Goal: Task Accomplishment & Management: Use online tool/utility

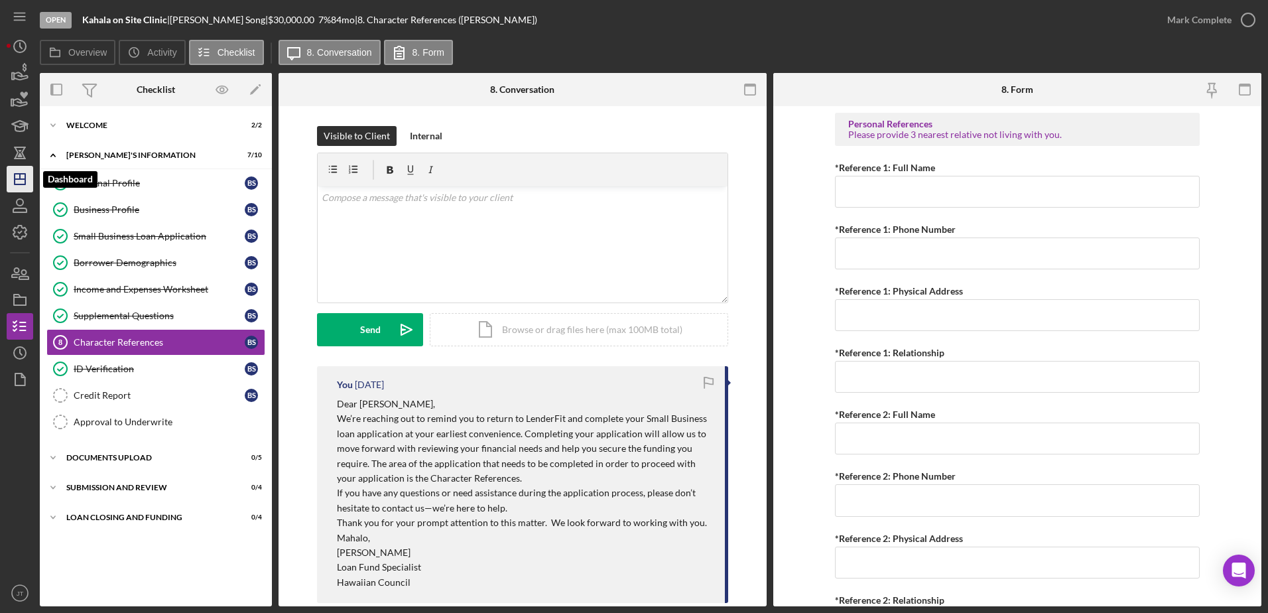
click at [20, 176] on line "button" at bounding box center [20, 176] width 0 height 5
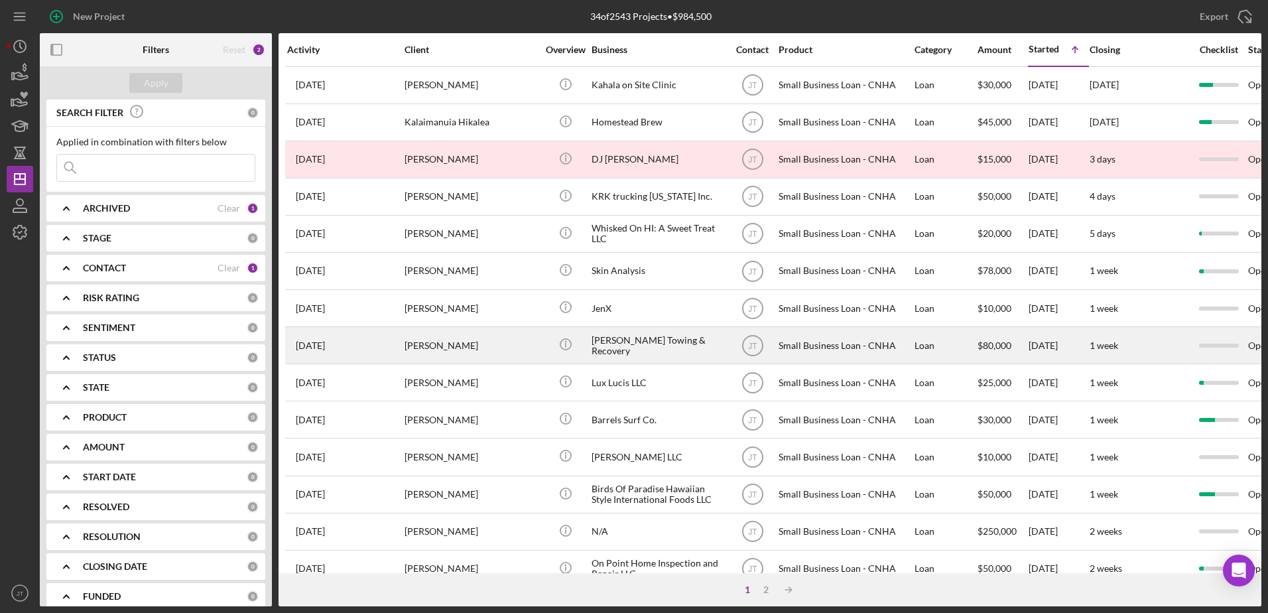
click at [461, 350] on div "[PERSON_NAME]" at bounding box center [471, 345] width 133 height 35
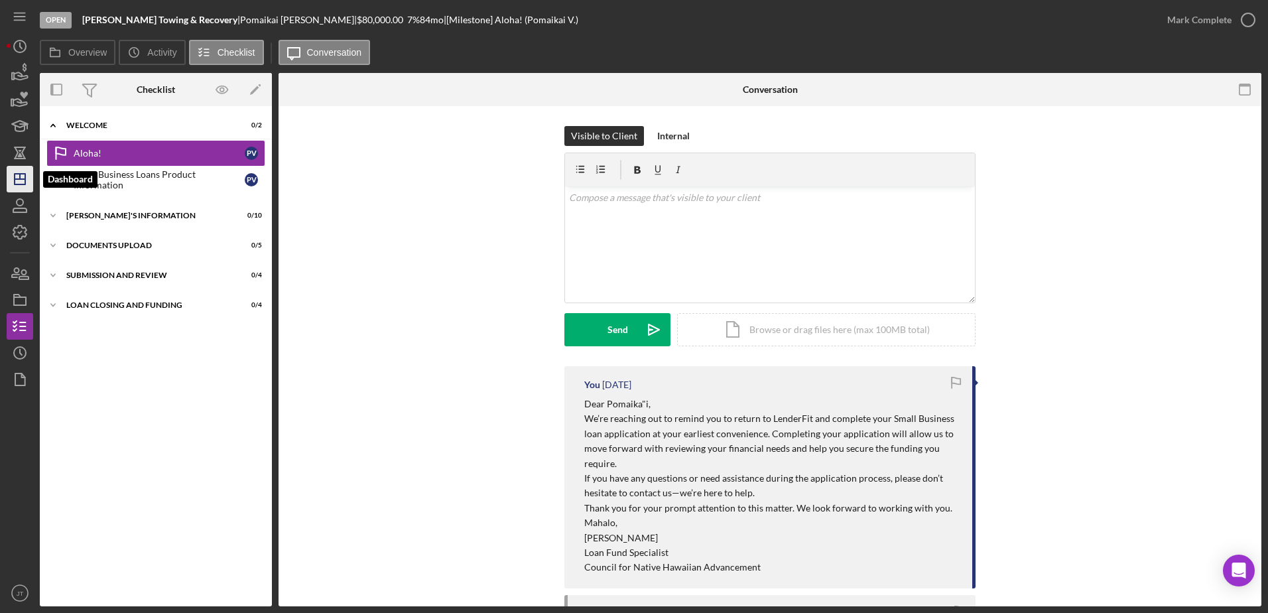
click at [17, 187] on icon "Icon/Dashboard" at bounding box center [19, 178] width 33 height 33
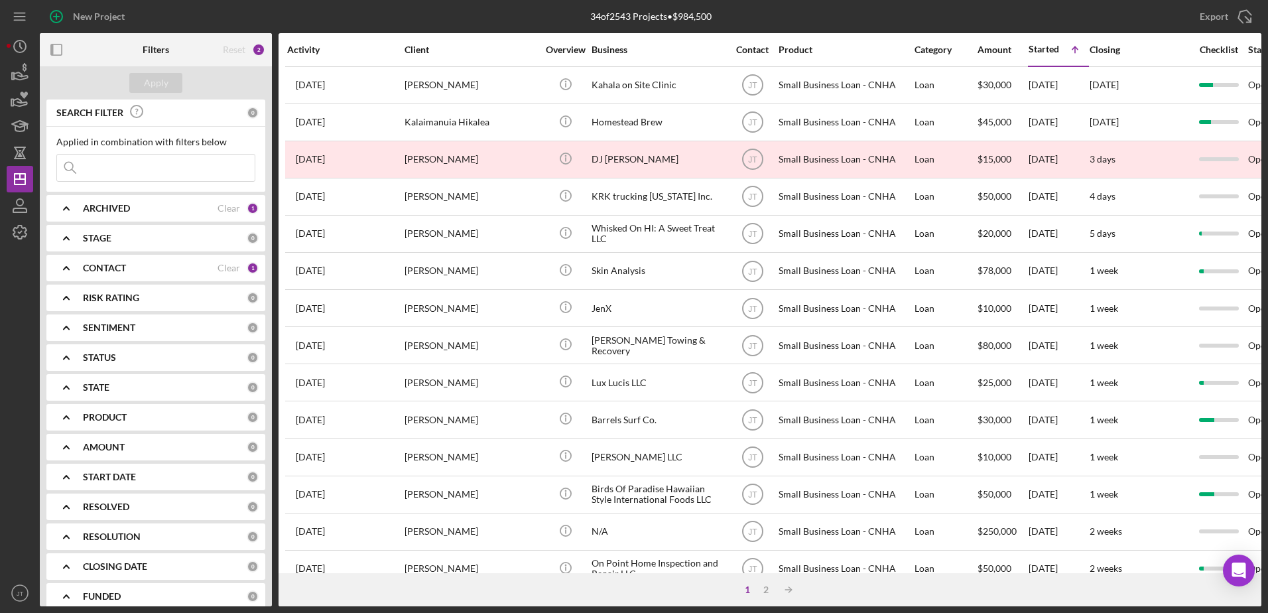
click at [167, 269] on div "CONTACT" at bounding box center [150, 268] width 135 height 11
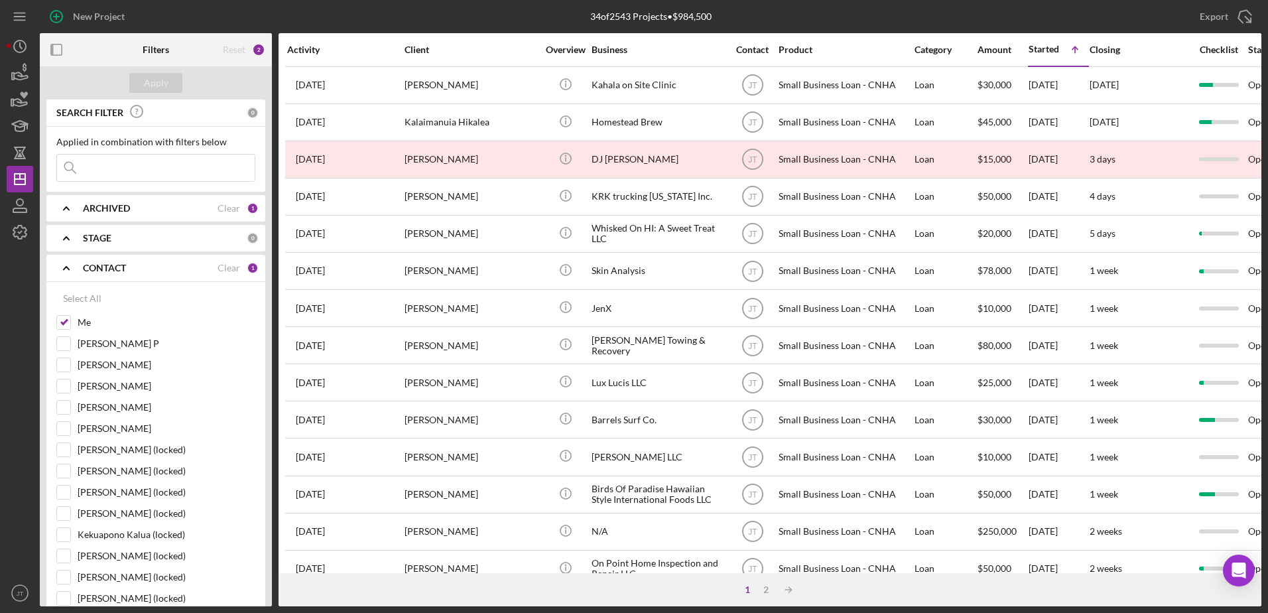
click at [56, 365] on div "Select All Me [PERSON_NAME] P [PERSON_NAME] [PERSON_NAME] [PERSON_NAME] [PERSON…" at bounding box center [155, 484] width 219 height 404
click at [66, 365] on input "[PERSON_NAME]" at bounding box center [63, 364] width 13 height 13
checkbox input "true"
click at [65, 322] on input "Me" at bounding box center [63, 322] width 13 height 13
checkbox input "false"
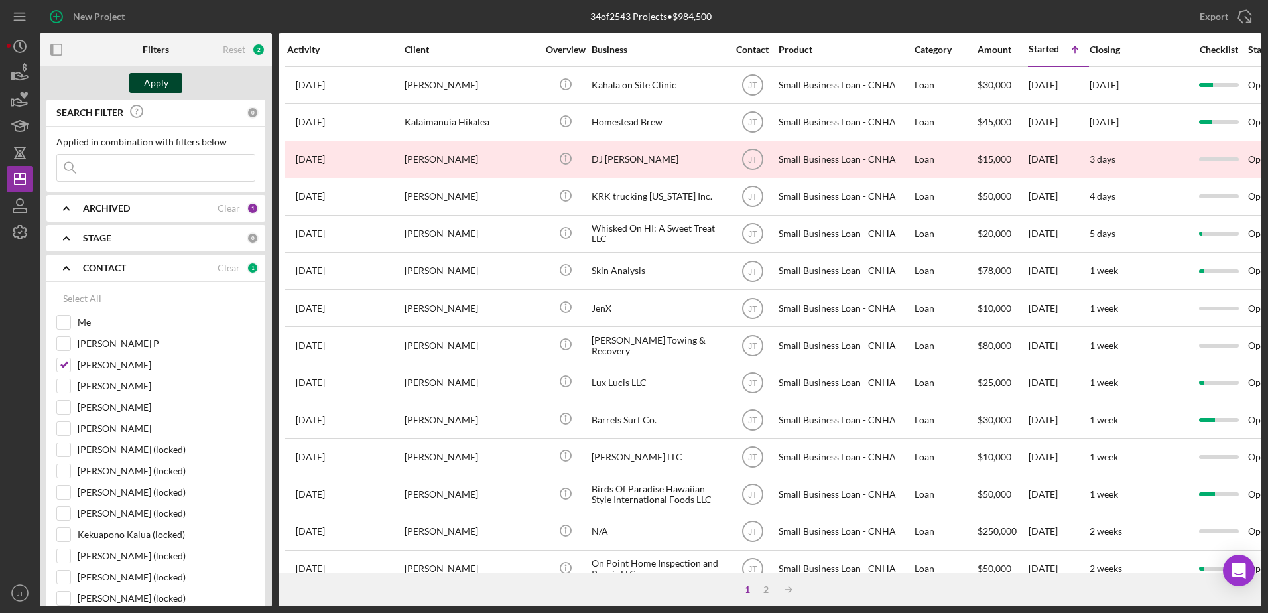
click at [166, 83] on div "Apply" at bounding box center [156, 83] width 25 height 20
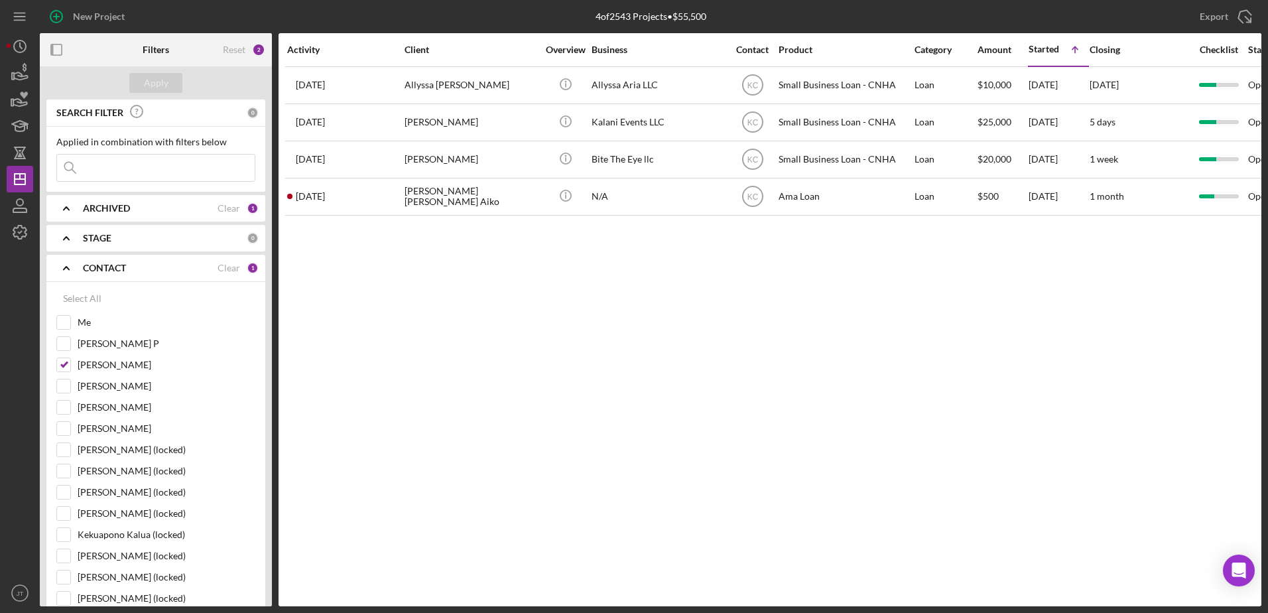
click at [836, 414] on div "Activity Client Overview Business Contact Product Category Amount Started Icon/…" at bounding box center [770, 319] width 983 height 573
